Goal: Task Accomplishment & Management: Manage account settings

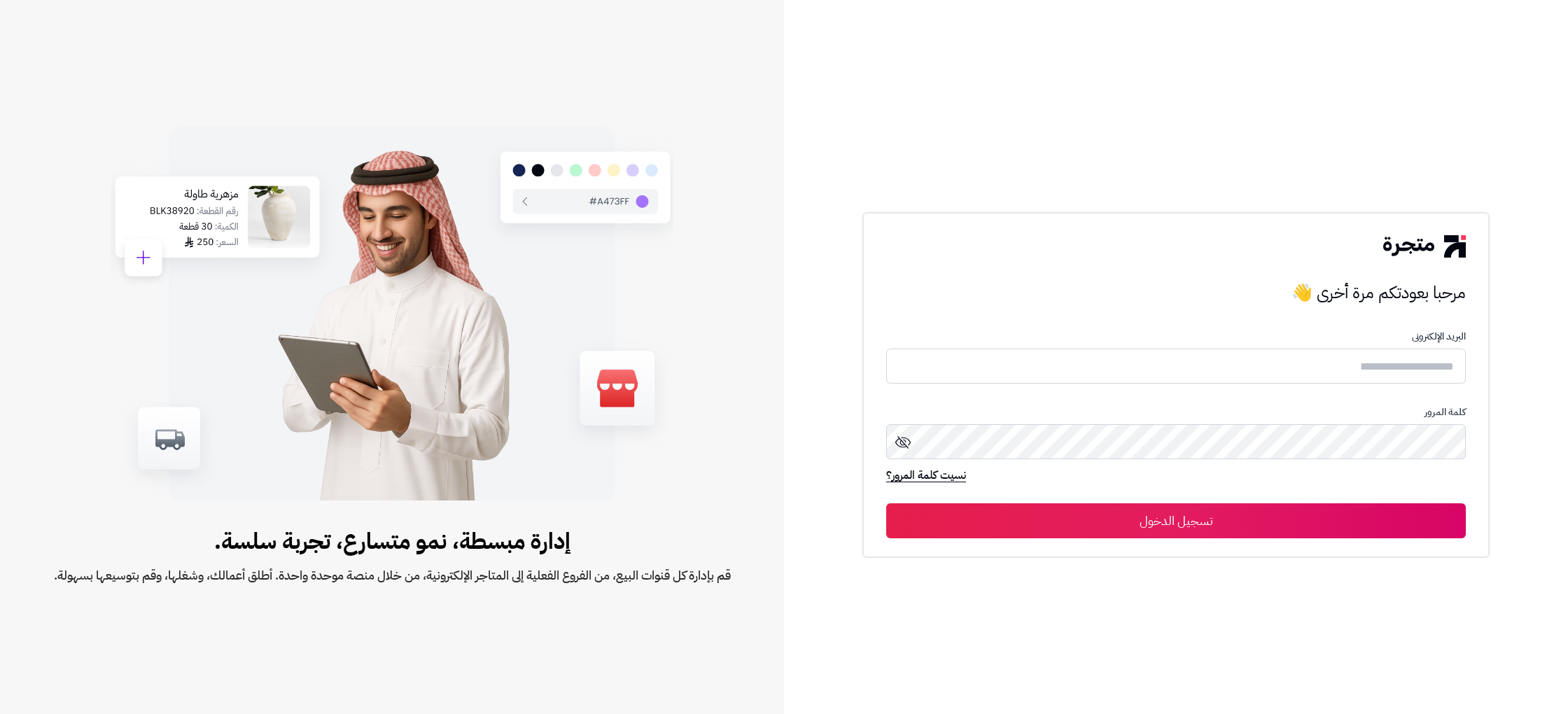
click at [1203, 345] on form "البريد الإلكترونى كلمة المرور نسيت كلمة المرور؟ تسجيل الدخول" at bounding box center [1176, 434] width 579 height 206
click at [1208, 367] on input "text" at bounding box center [1176, 366] width 579 height 37
type input "**********"
click at [1226, 536] on button "تسجيل الدخول" at bounding box center [1176, 521] width 579 height 35
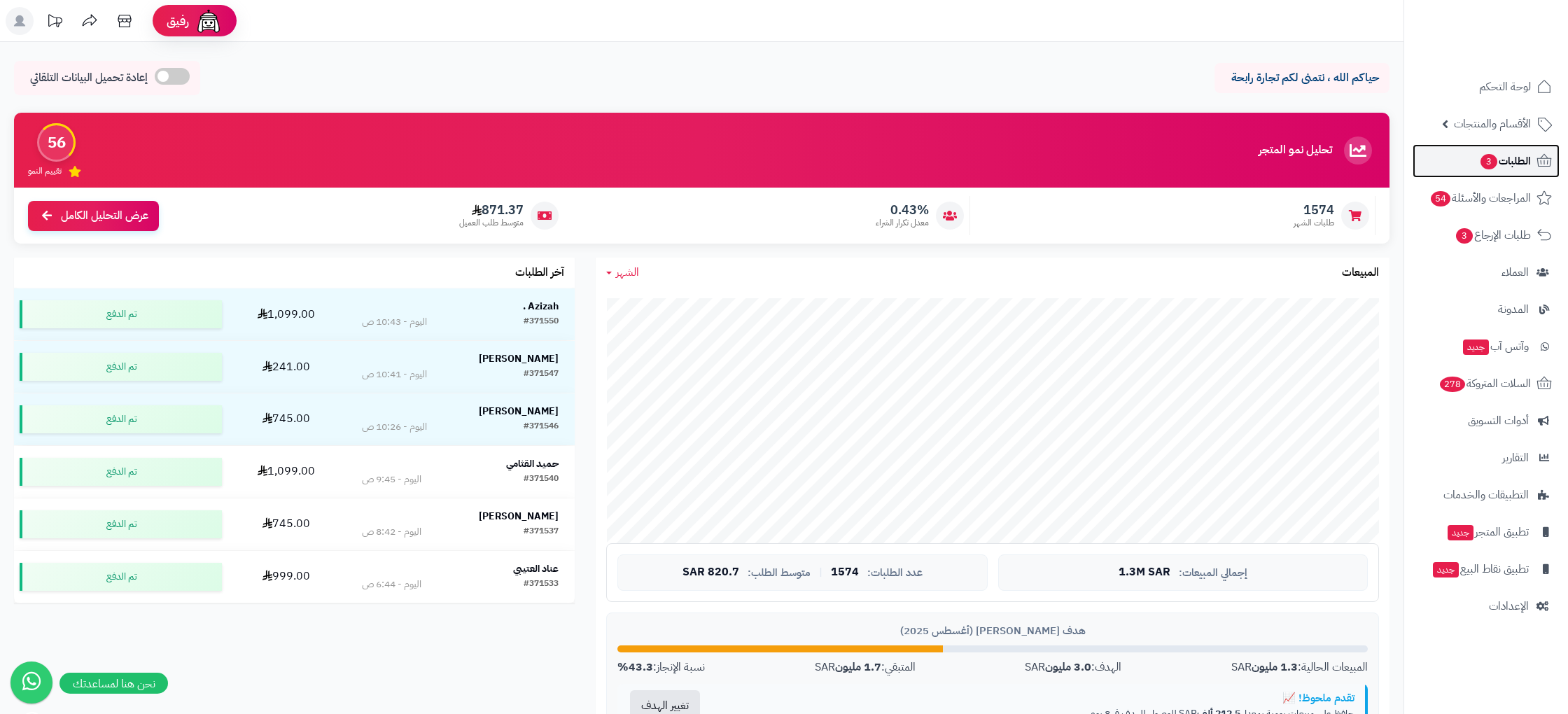
click at [1528, 168] on span "الطلبات 3" at bounding box center [1504, 161] width 52 height 20
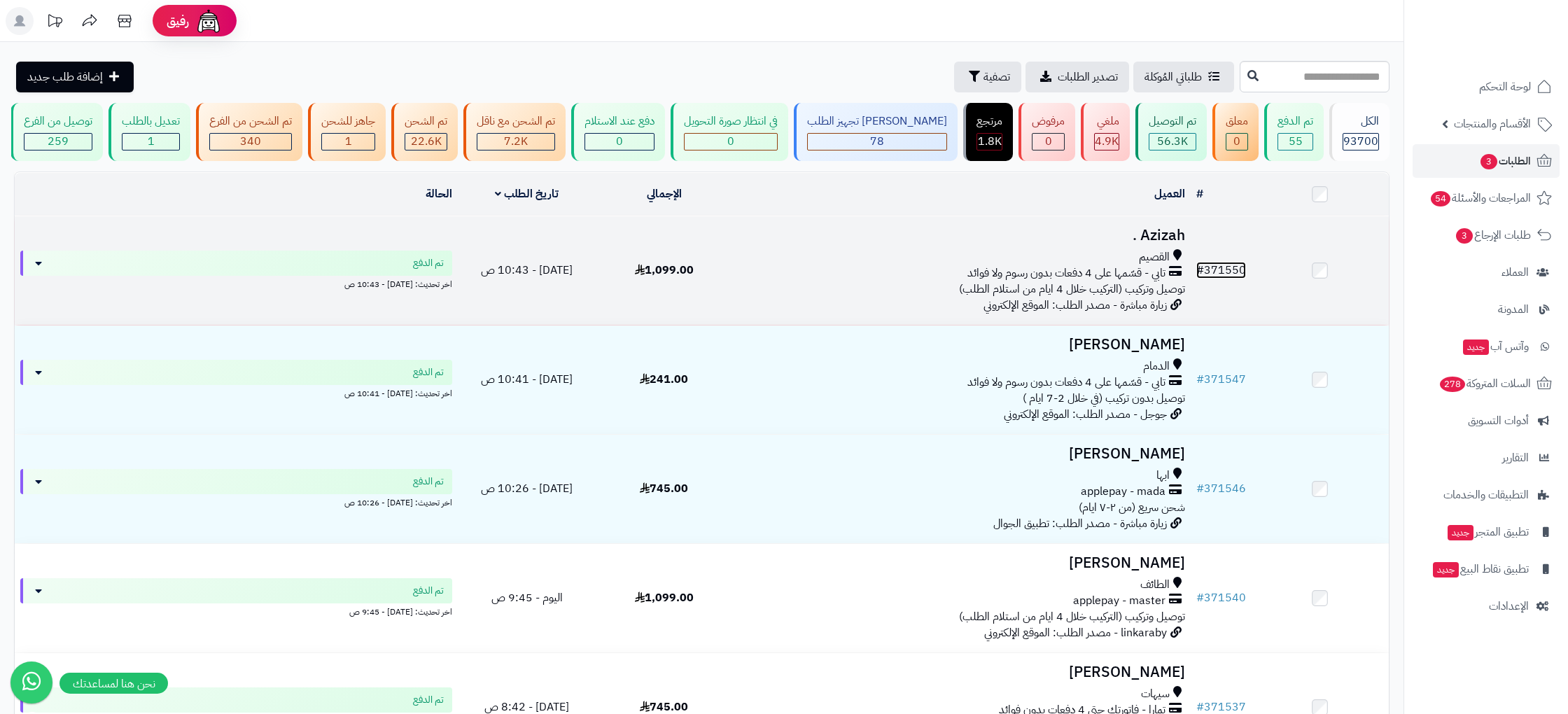
click at [1233, 272] on link "# 371550" at bounding box center [1221, 270] width 50 height 17
